Goal: Task Accomplishment & Management: Use online tool/utility

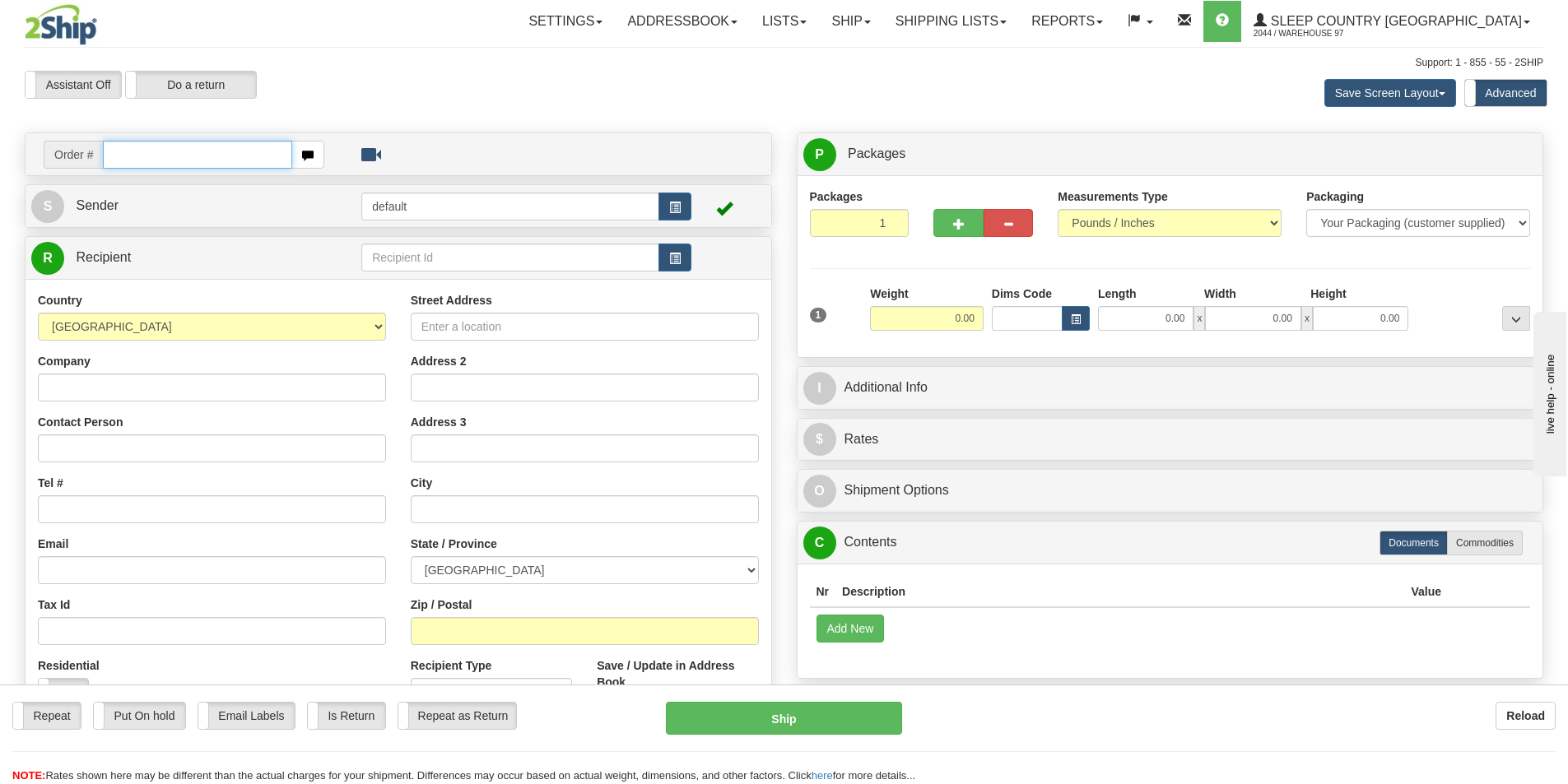
click at [198, 151] on input "text" at bounding box center [197, 155] width 189 height 28
paste input "9007I140583"
type input "9007I140583"
